Goal: Information Seeking & Learning: Learn about a topic

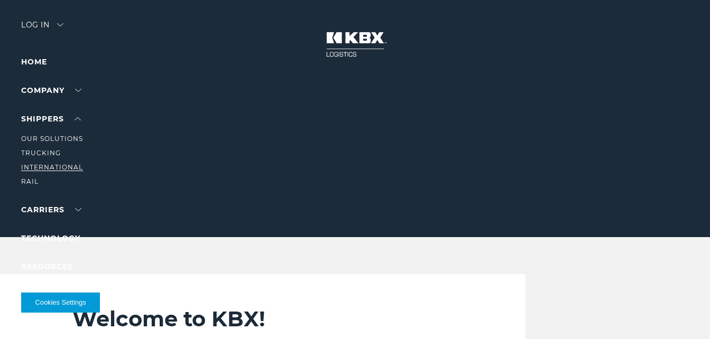
click at [66, 168] on link "International" at bounding box center [52, 167] width 62 height 8
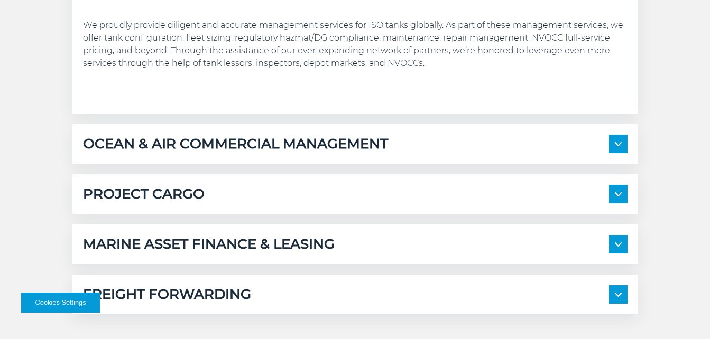
scroll to position [740, 0]
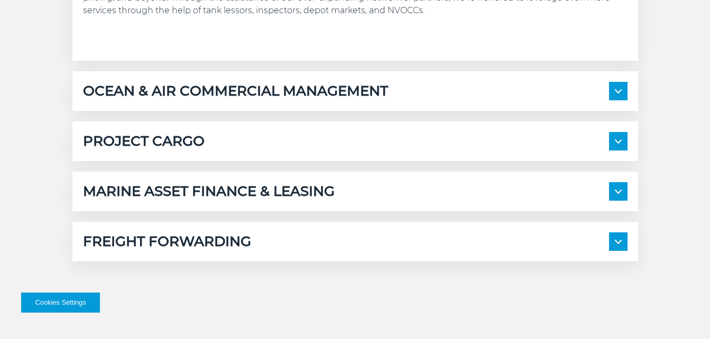
click at [245, 243] on h5 "FREIGHT FORWARDING" at bounding box center [167, 242] width 168 height 19
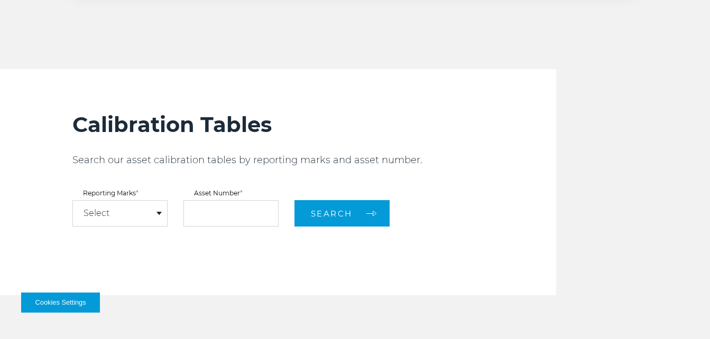
scroll to position [1269, 0]
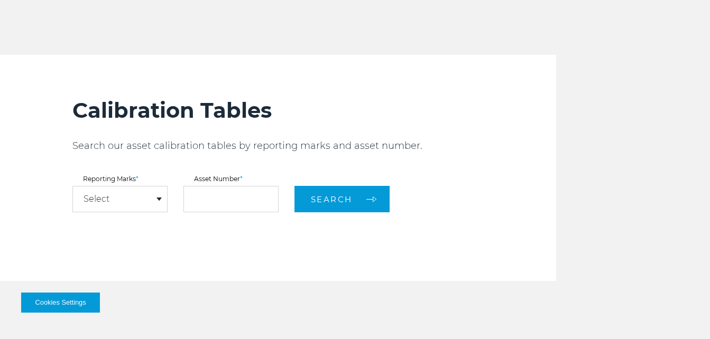
click at [159, 203] on div "Select" at bounding box center [120, 199] width 94 height 25
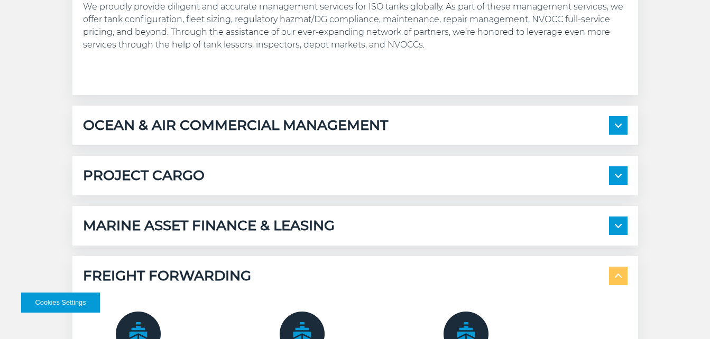
scroll to position [687, 0]
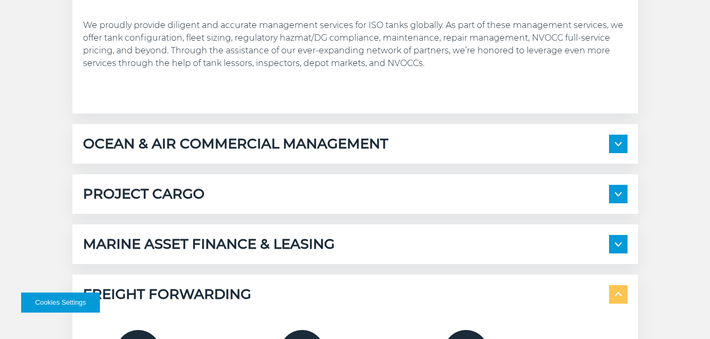
click at [246, 140] on h5 "OCEAN & AIR COMMERCIAL MANAGEMENT" at bounding box center [235, 144] width 305 height 19
